Goal: Task Accomplishment & Management: Complete application form

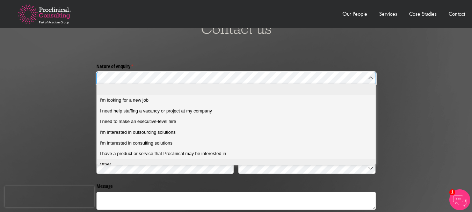
click at [124, 167] on div "Other" at bounding box center [238, 164] width 278 height 6
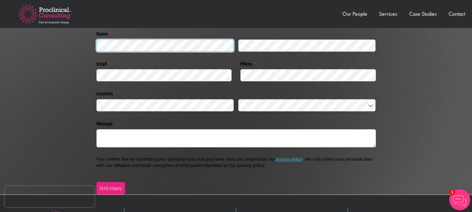
scroll to position [1495, 0]
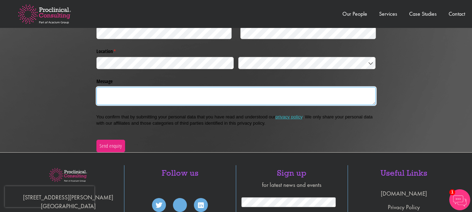
click at [157, 89] on textarea "Message" at bounding box center [235, 96] width 279 height 18
paste textarea "To The Team We are thrilled to invite you to join us at the 4th International C…"
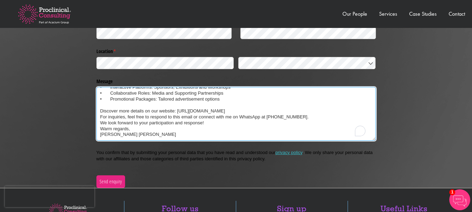
scroll to position [38, 0]
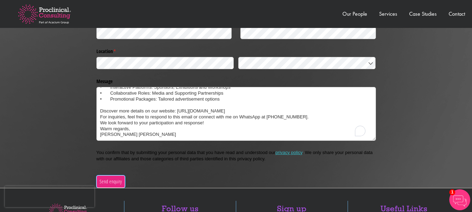
type textarea "To The Team We are thrilled to invite you to join us at the 4th International C…"
click at [114, 183] on span "Send enquiry" at bounding box center [110, 182] width 23 height 8
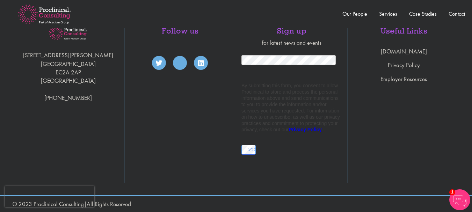
scroll to position [1441, 0]
